Goal: Task Accomplishment & Management: Use online tool/utility

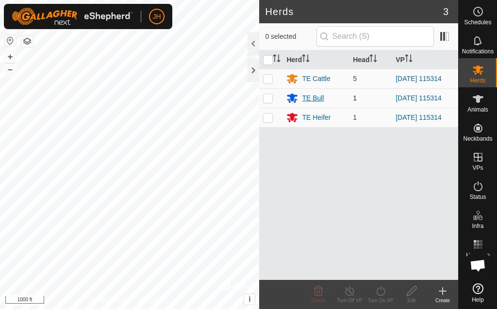
click at [314, 100] on div "TE Bull" at bounding box center [313, 98] width 22 height 10
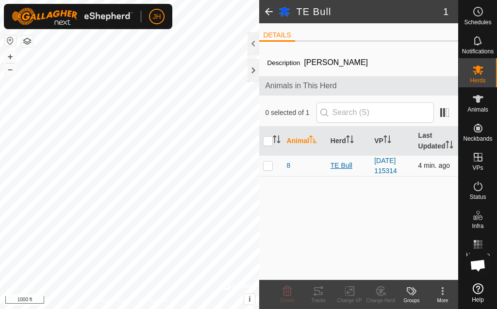
click at [342, 171] on div "TE Bull" at bounding box center [349, 166] width 36 height 10
click at [269, 170] on p-checkbox at bounding box center [268, 166] width 10 height 8
checkbox input "true"
click at [319, 292] on icon at bounding box center [318, 292] width 9 height 8
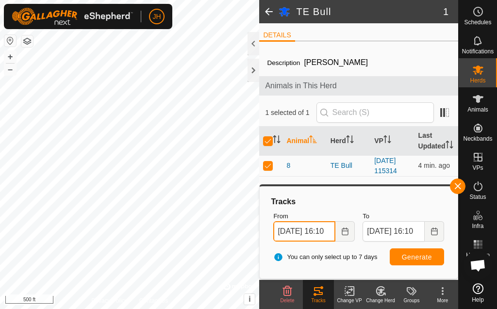
click at [301, 231] on input "[DATE] 16:10" at bounding box center [304, 231] width 62 height 20
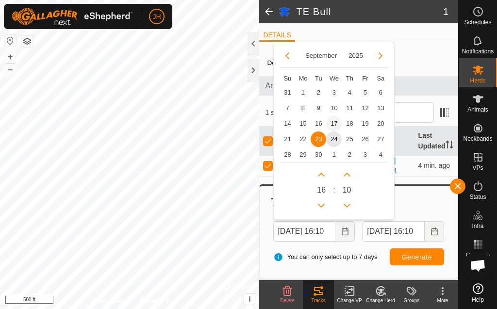
click at [334, 122] on span "17" at bounding box center [334, 124] width 16 height 16
type input "[DATE] 16:10"
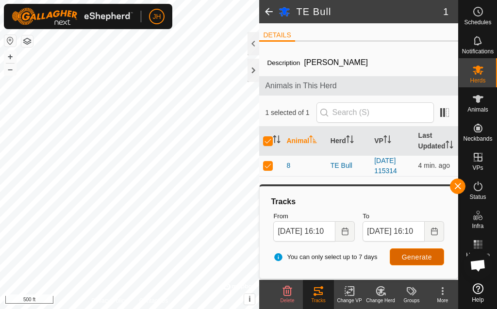
click at [424, 258] on span "Generate" at bounding box center [417, 258] width 30 height 8
click at [456, 187] on button "button" at bounding box center [458, 187] width 16 height 16
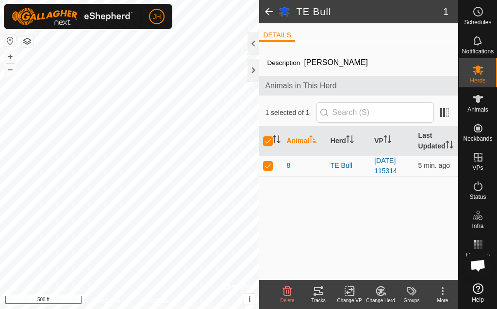
click at [270, 9] on span at bounding box center [268, 11] width 19 height 23
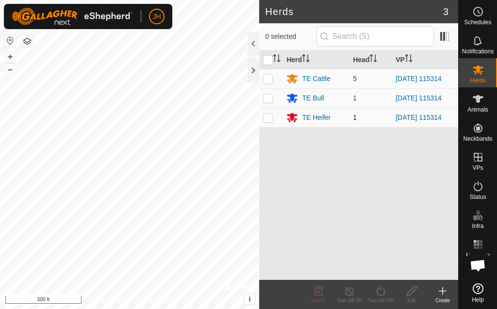
click at [267, 121] on p-checkbox at bounding box center [268, 118] width 10 height 8
checkbox input "true"
click at [317, 119] on div "TE Heifer" at bounding box center [316, 118] width 29 height 10
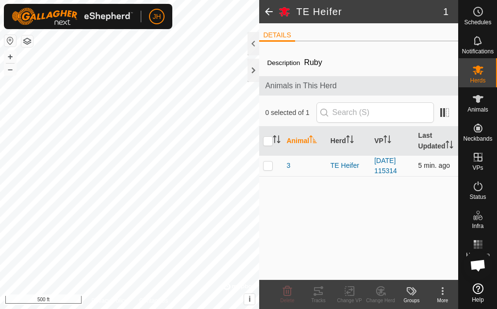
click at [265, 170] on p-checkbox at bounding box center [268, 166] width 10 height 8
checkbox input "true"
click at [315, 290] on icon at bounding box center [318, 292] width 9 height 8
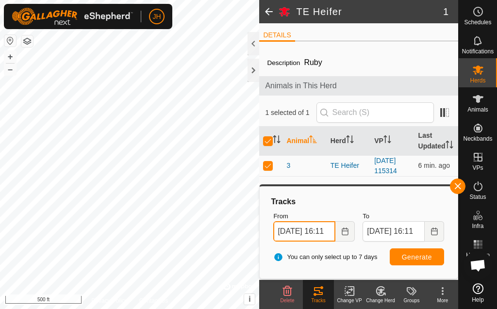
click at [301, 231] on input "[DATE] 16:11" at bounding box center [304, 231] width 62 height 20
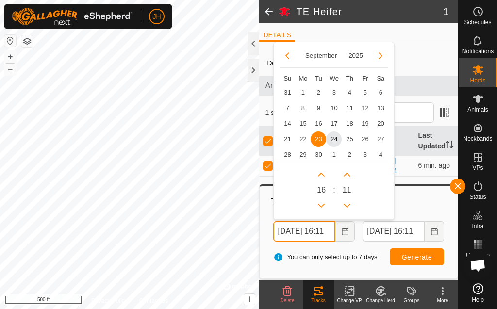
click at [301, 231] on input "[DATE] 16:11" at bounding box center [304, 231] width 62 height 20
click at [336, 121] on span "17" at bounding box center [334, 124] width 16 height 16
type input "[DATE] 16:11"
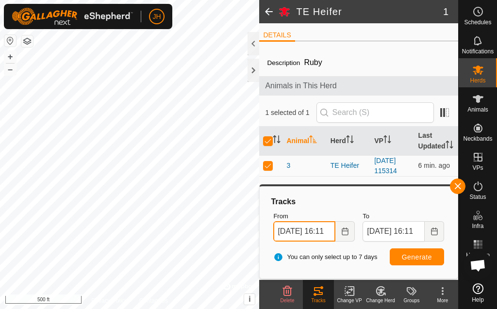
scroll to position [0, 14]
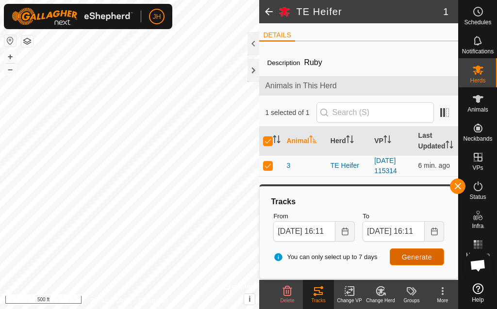
click at [422, 257] on span "Generate" at bounding box center [417, 258] width 30 height 8
click at [456, 186] on button "button" at bounding box center [458, 187] width 16 height 16
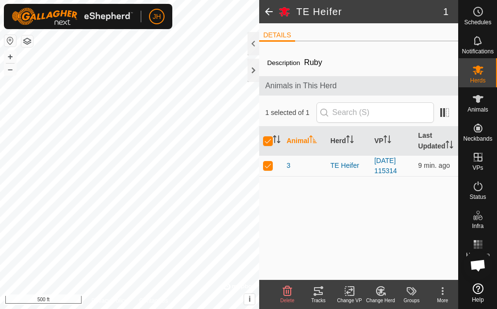
click at [270, 11] on span at bounding box center [268, 11] width 19 height 23
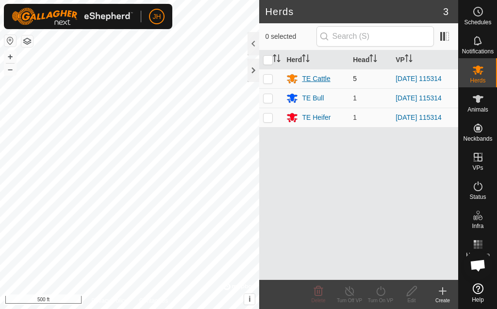
click at [308, 79] on div "TE Cattle" at bounding box center [316, 79] width 28 height 10
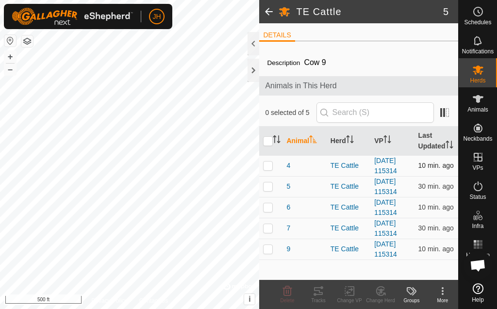
click at [267, 170] on p-checkbox at bounding box center [268, 166] width 10 height 8
checkbox input "true"
click at [318, 292] on icon at bounding box center [319, 292] width 12 height 12
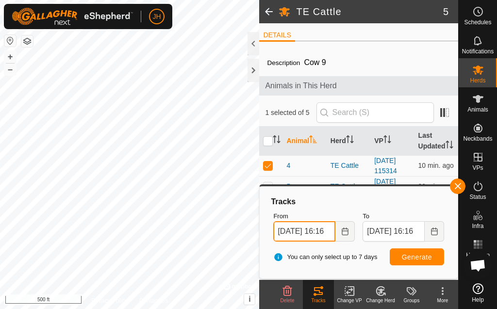
click at [319, 234] on input "[DATE] 16:16" at bounding box center [304, 231] width 62 height 20
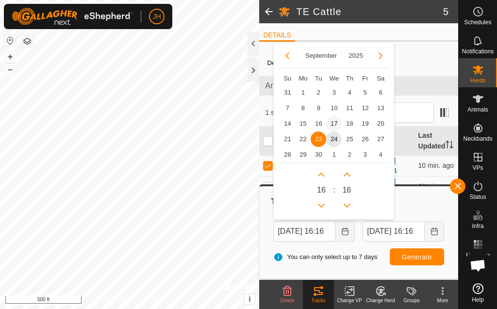
click at [335, 124] on span "17" at bounding box center [334, 124] width 16 height 16
type input "[DATE] 16:16"
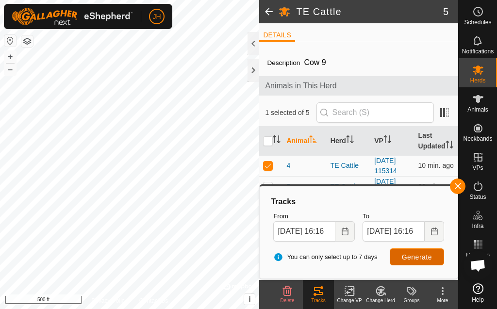
click at [408, 258] on span "Generate" at bounding box center [417, 258] width 30 height 8
click at [459, 186] on button "button" at bounding box center [458, 187] width 16 height 16
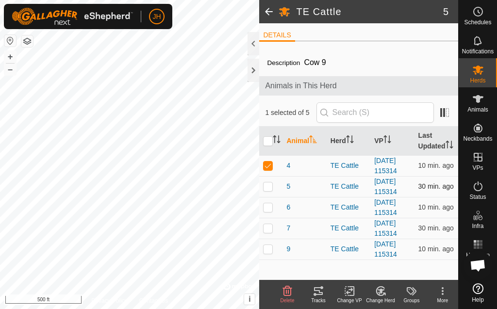
click at [268, 190] on p-checkbox at bounding box center [268, 187] width 10 height 8
checkbox input "true"
click at [269, 170] on p-checkbox at bounding box center [268, 166] width 10 height 8
checkbox input "false"
click at [319, 292] on icon at bounding box center [319, 292] width 12 height 12
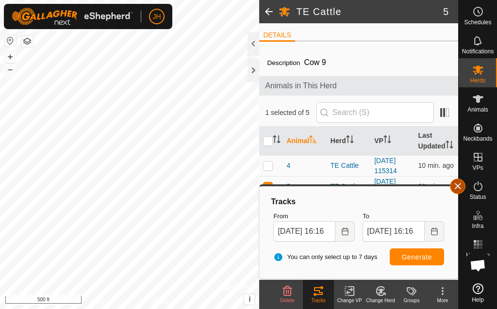
click at [455, 185] on button "button" at bounding box center [458, 187] width 16 height 16
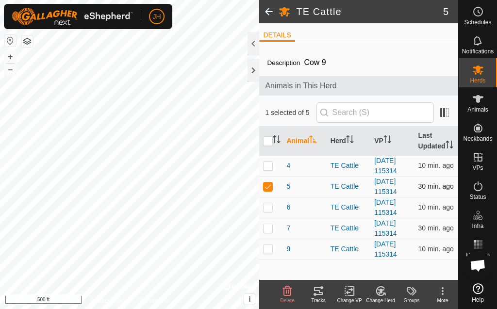
click at [267, 190] on p-checkbox at bounding box center [268, 187] width 10 height 8
checkbox input "false"
click at [268, 211] on p-checkbox at bounding box center [268, 208] width 10 height 8
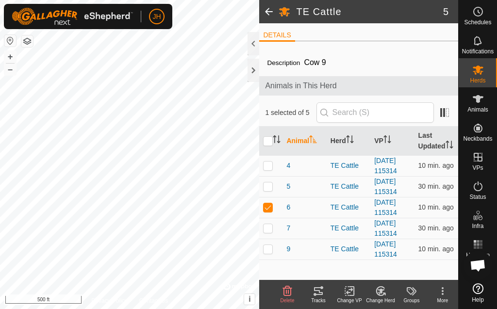
click at [317, 291] on icon at bounding box center [318, 292] width 9 height 8
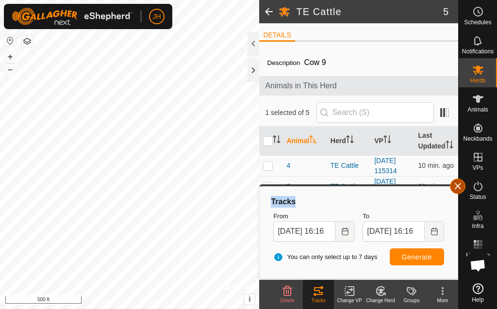
click at [459, 186] on button "button" at bounding box center [458, 187] width 16 height 16
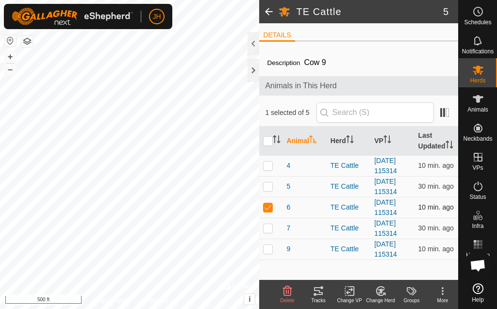
click at [271, 211] on p-checkbox at bounding box center [268, 208] width 10 height 8
checkbox input "false"
click at [268, 232] on p-checkbox at bounding box center [268, 228] width 10 height 8
checkbox input "true"
click at [320, 288] on icon at bounding box center [318, 292] width 9 height 8
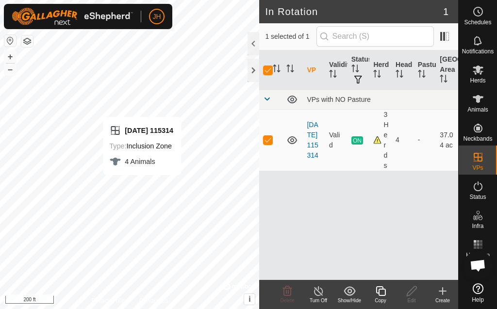
checkbox input "false"
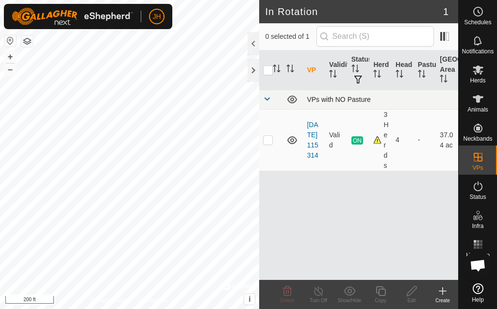
click at [267, 98] on span at bounding box center [267, 99] width 8 height 8
click at [253, 70] on div at bounding box center [254, 70] width 12 height 23
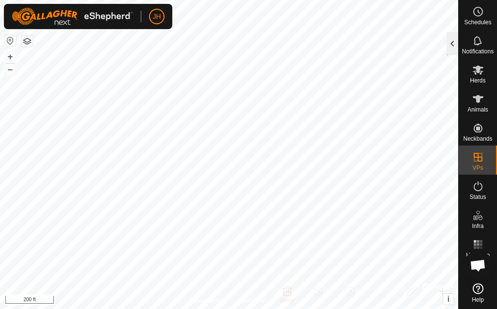
click at [451, 45] on div at bounding box center [453, 43] width 12 height 23
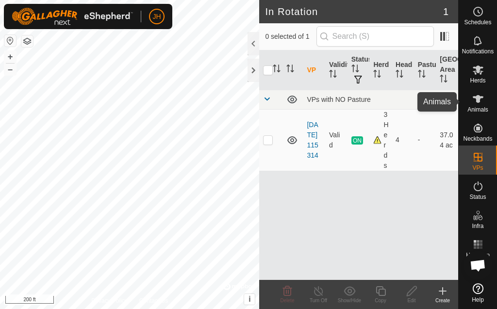
click at [477, 98] on icon at bounding box center [478, 99] width 11 height 8
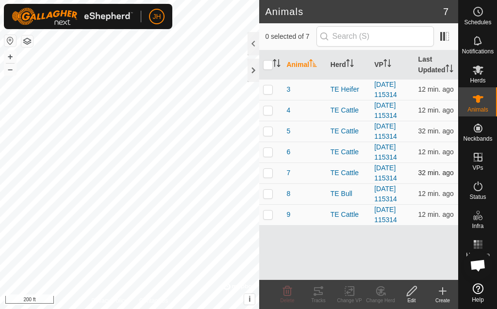
click at [266, 177] on p-checkbox at bounding box center [268, 173] width 10 height 8
checkbox input "true"
click at [316, 293] on icon at bounding box center [319, 292] width 12 height 12
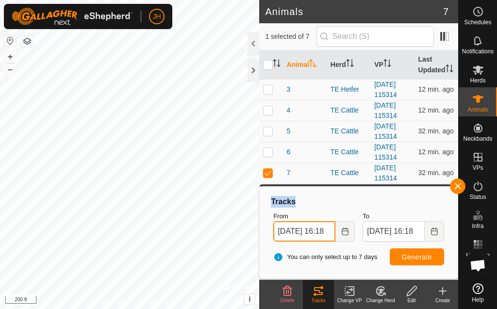
click at [297, 232] on input "[DATE] 16:18" at bounding box center [304, 231] width 62 height 20
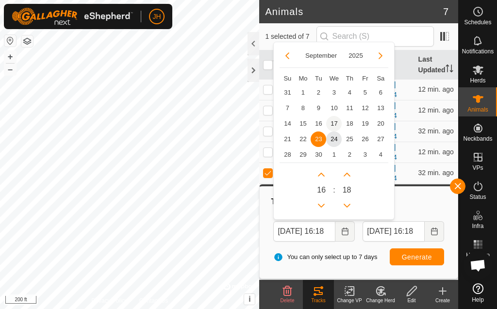
click at [335, 123] on span "17" at bounding box center [334, 124] width 16 height 16
type input "[DATE] 16:18"
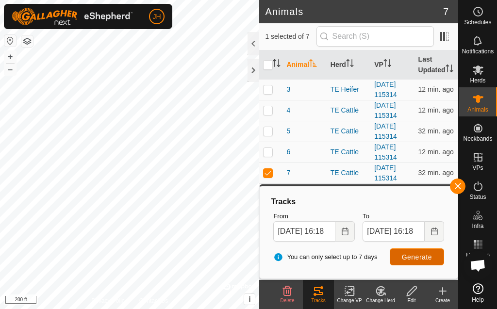
click at [395, 257] on button "Generate" at bounding box center [417, 257] width 54 height 17
click at [459, 188] on button "button" at bounding box center [458, 187] width 16 height 16
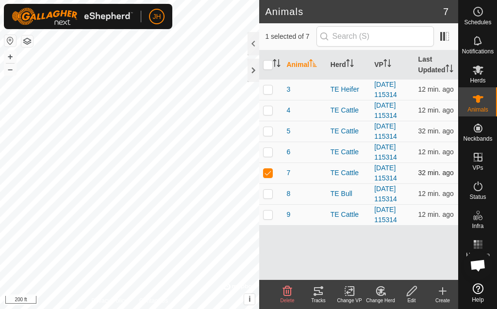
click at [270, 177] on p-checkbox at bounding box center [268, 173] width 10 height 8
checkbox input "false"
click at [267, 219] on p-checkbox at bounding box center [268, 215] width 10 height 8
checkbox input "true"
click at [316, 291] on icon at bounding box center [319, 292] width 12 height 12
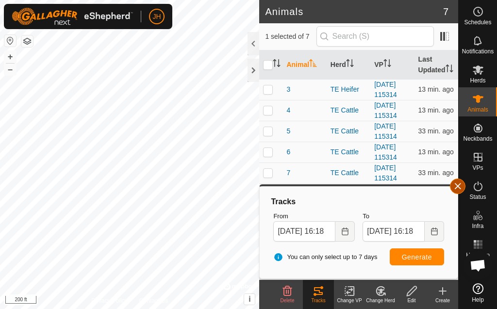
click at [459, 189] on button "button" at bounding box center [458, 187] width 16 height 16
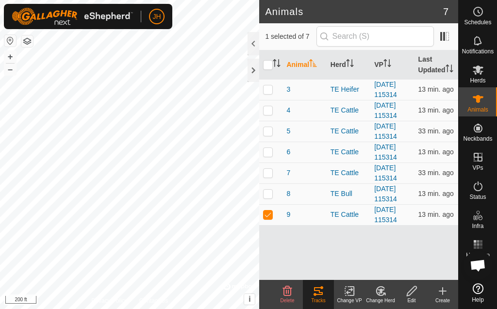
click at [459, 189] on button "button" at bounding box center [458, 187] width 16 height 16
click at [268, 198] on p-checkbox at bounding box center [268, 194] width 10 height 8
checkbox input "true"
click at [267, 219] on p-checkbox at bounding box center [268, 215] width 10 height 8
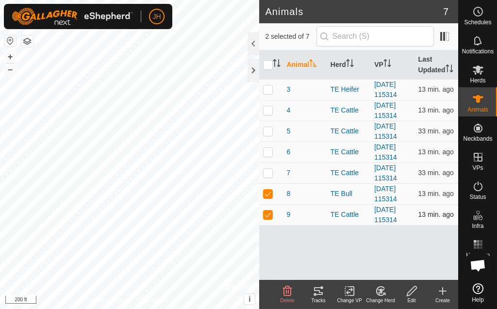
click at [266, 219] on p-checkbox at bounding box center [268, 215] width 10 height 8
checkbox input "false"
click at [317, 292] on icon at bounding box center [319, 292] width 12 height 12
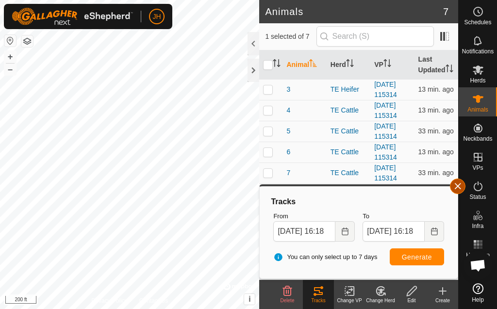
click at [459, 186] on button "button" at bounding box center [458, 187] width 16 height 16
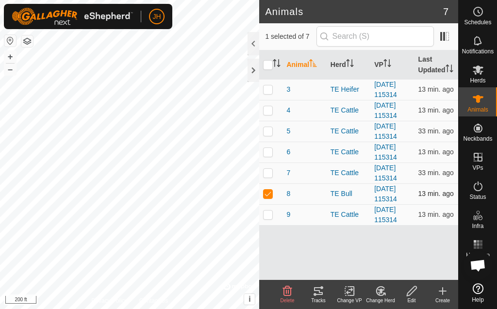
click at [265, 198] on p-checkbox at bounding box center [268, 194] width 10 height 8
checkbox input "false"
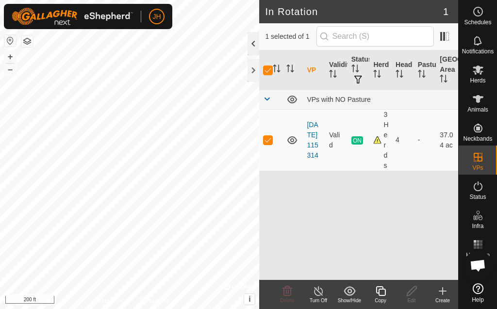
click at [252, 44] on div at bounding box center [254, 43] width 12 height 23
click at [252, 44] on div at bounding box center [254, 58] width 12 height 53
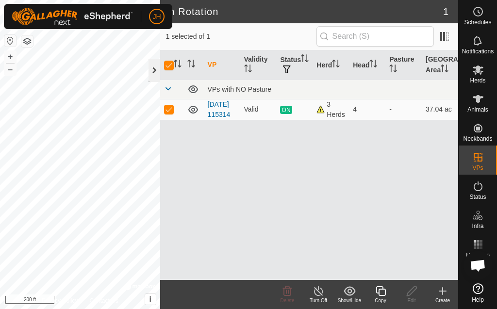
click at [155, 72] on div at bounding box center [155, 70] width 12 height 23
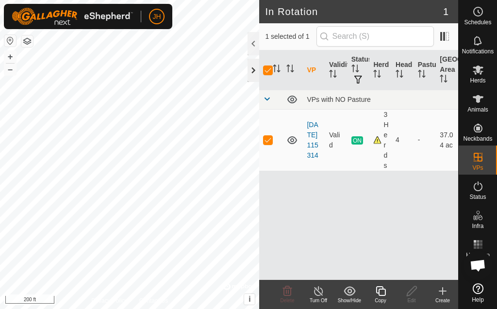
click at [254, 70] on div at bounding box center [254, 70] width 12 height 23
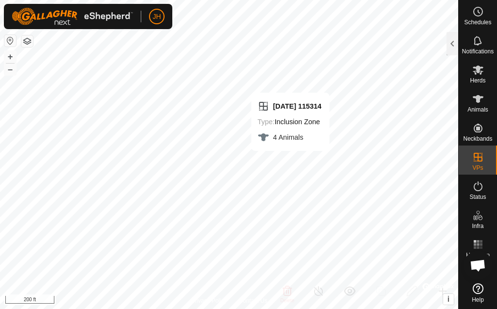
checkbox input "false"
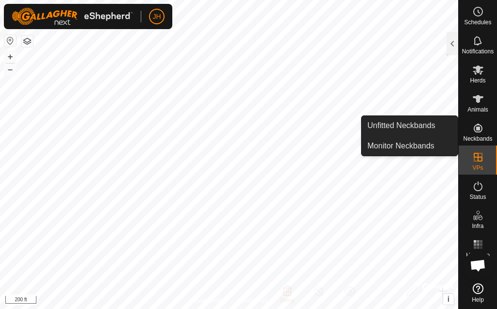
click at [474, 129] on icon at bounding box center [479, 128] width 12 height 12
click at [479, 127] on icon at bounding box center [478, 128] width 9 height 9
click at [408, 146] on link "Monitor Neckbands" at bounding box center [410, 145] width 96 height 19
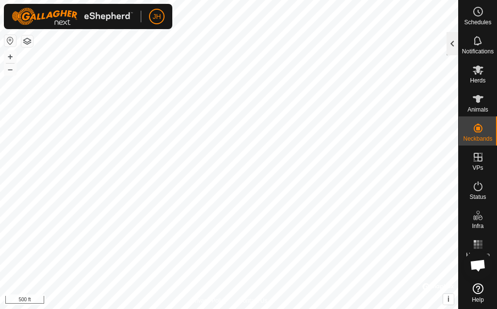
click at [451, 43] on div at bounding box center [453, 43] width 12 height 23
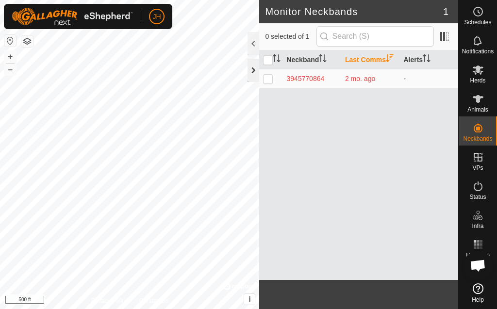
click at [253, 69] on div at bounding box center [254, 70] width 12 height 23
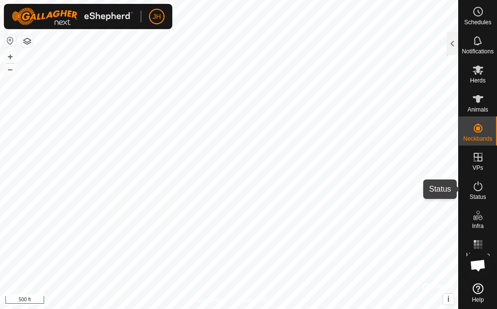
click at [478, 189] on icon at bounding box center [479, 187] width 12 height 12
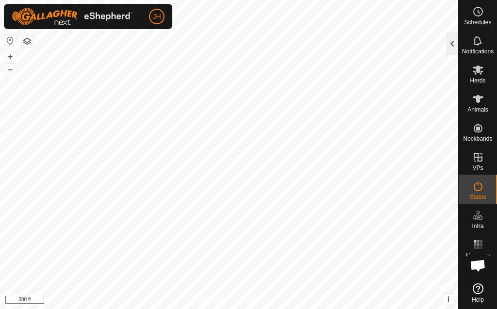
click at [454, 40] on div at bounding box center [453, 43] width 12 height 23
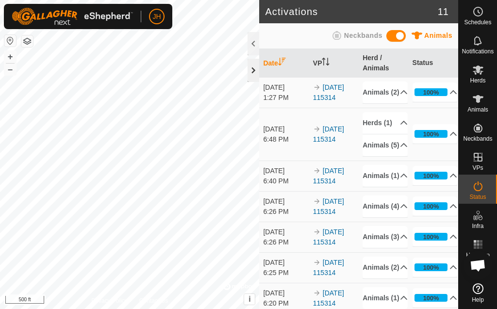
click at [251, 66] on div at bounding box center [254, 70] width 12 height 23
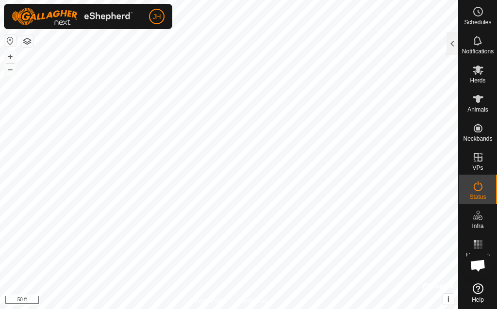
click at [303, 309] on html "JH Schedules Notifications Herds Animals Neckbands VPs Status Infra Heatmap Hel…" at bounding box center [248, 154] width 497 height 309
click at [119, 12] on div "JH Schedules Notifications Herds Animals Neckbands VPs Status Infra Heatmap Hel…" at bounding box center [248, 154] width 497 height 309
click at [476, 265] on span "Open chat" at bounding box center [478, 267] width 16 height 14
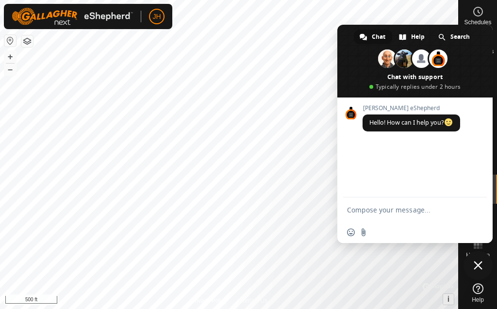
click at [479, 262] on span "Close chat" at bounding box center [478, 265] width 9 height 9
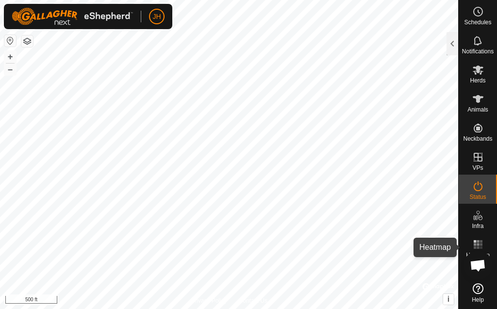
click at [477, 243] on icon at bounding box center [479, 245] width 12 height 12
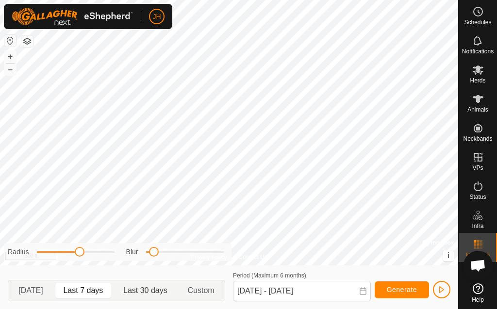
click at [148, 290] on p-togglebutton "Last 30 days" at bounding box center [146, 291] width 64 height 20
type input "[DATE] - [DATE]"
drag, startPoint x: 80, startPoint y: 253, endPoint x: 68, endPoint y: 253, distance: 11.7
click at [68, 253] on span at bounding box center [70, 252] width 10 height 10
drag, startPoint x: 155, startPoint y: 255, endPoint x: 164, endPoint y: 256, distance: 9.4
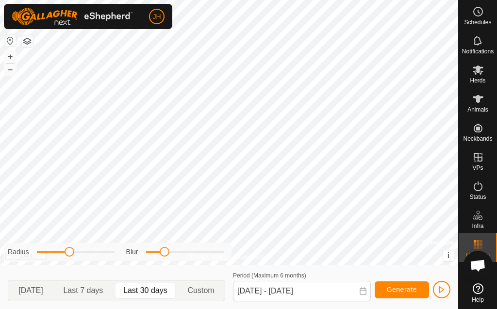
click at [164, 256] on span at bounding box center [165, 252] width 10 height 10
drag, startPoint x: 68, startPoint y: 254, endPoint x: 124, endPoint y: 255, distance: 55.4
click at [124, 255] on div "Radius Blur" at bounding box center [118, 252] width 228 height 18
click at [441, 291] on span "button" at bounding box center [442, 290] width 8 height 8
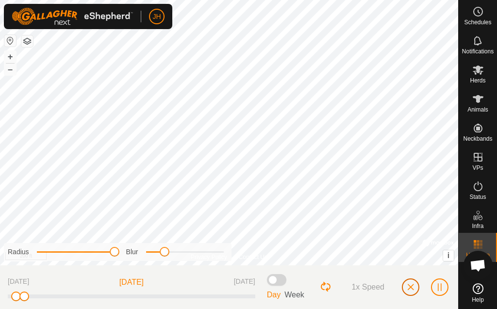
click at [407, 286] on span "button" at bounding box center [411, 288] width 8 height 8
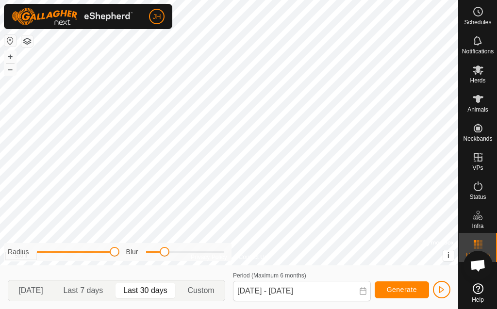
click at [27, 40] on button "button" at bounding box center [27, 41] width 12 height 12
click at [7, 41] on button "button" at bounding box center [10, 41] width 12 height 12
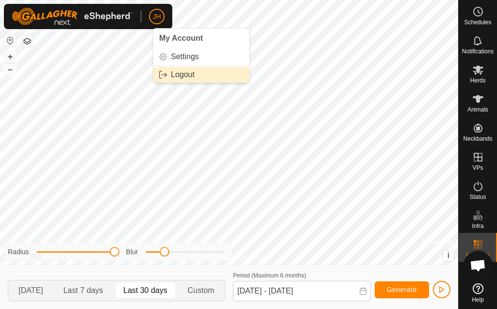
click at [185, 75] on link "Logout" at bounding box center [201, 75] width 96 height 16
